Goal: Information Seeking & Learning: Learn about a topic

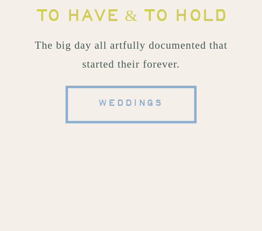
scroll to position [4457, 0]
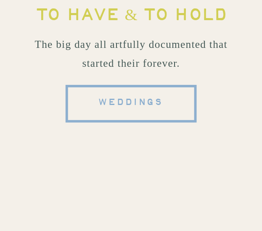
click at [121, 101] on span "weddings" at bounding box center [131, 103] width 66 height 16
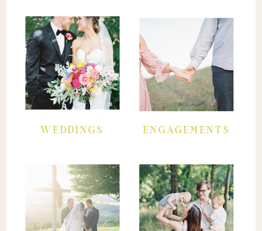
scroll to position [1321, 0]
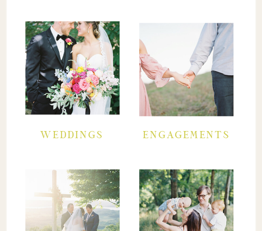
click at [110, 94] on div at bounding box center [72, 67] width 94 height 93
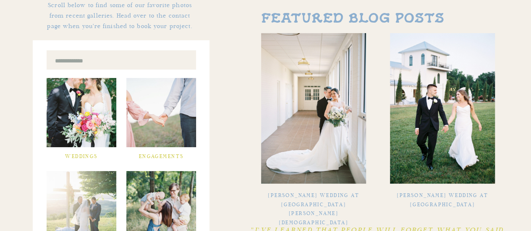
scroll to position [274, 0]
click at [83, 126] on div at bounding box center [82, 112] width 70 height 69
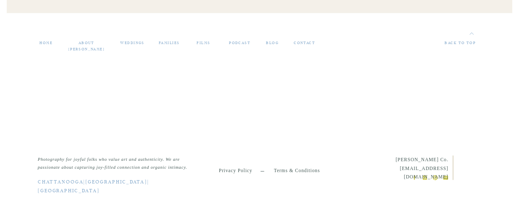
scroll to position [1624, 0]
